Goal: Information Seeking & Learning: Learn about a topic

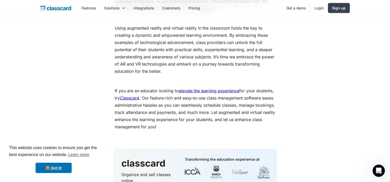
scroll to position [2988, 0]
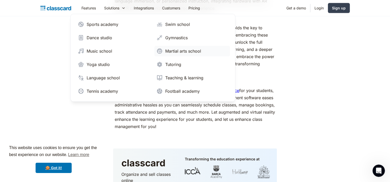
click at [181, 50] on div "Martial arts school" at bounding box center [183, 51] width 36 height 6
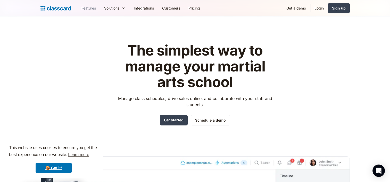
click at [93, 6] on link "Features" at bounding box center [88, 8] width 23 height 12
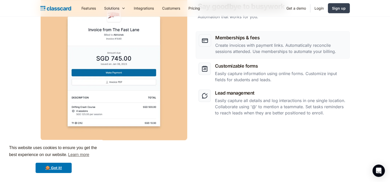
scroll to position [773, 0]
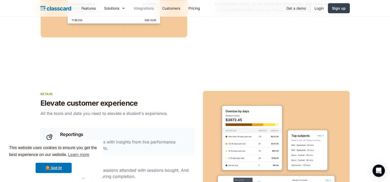
click at [141, 7] on link "Integrations" at bounding box center [144, 8] width 28 height 12
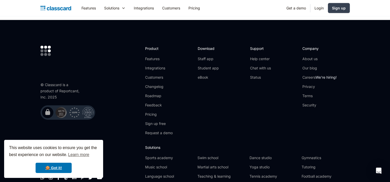
scroll to position [1287, 0]
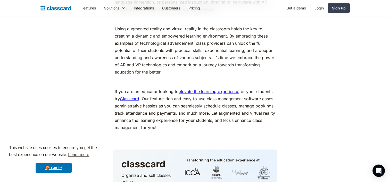
scroll to position [2988, 0]
